Goal: Transaction & Acquisition: Purchase product/service

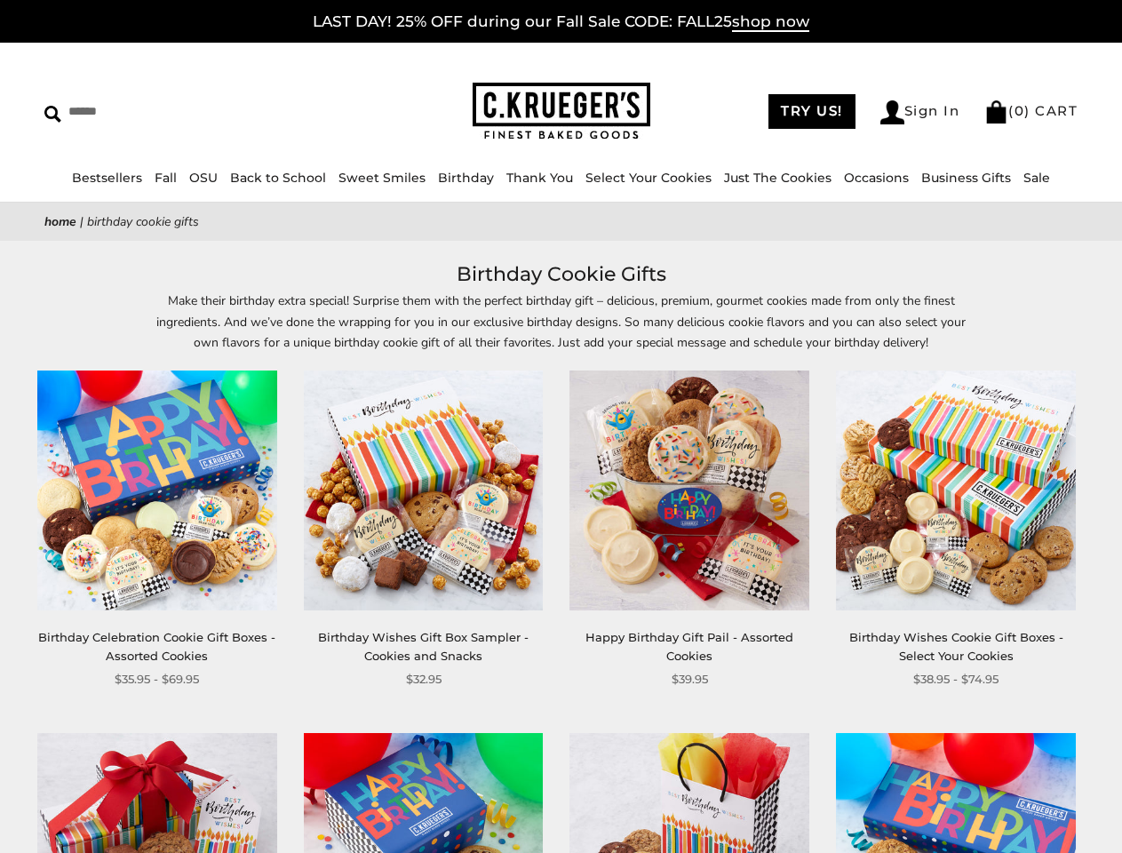
click at [561, 427] on div "**********" at bounding box center [676, 530] width 267 height 318
click at [163, 111] on input "Search" at bounding box center [162, 112] width 236 height 28
click at [870, 178] on link "Occasions" at bounding box center [876, 178] width 65 height 16
